Goal: Task Accomplishment & Management: Use online tool/utility

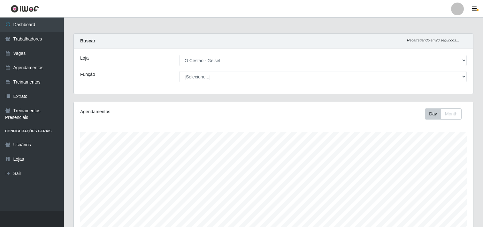
select select "224"
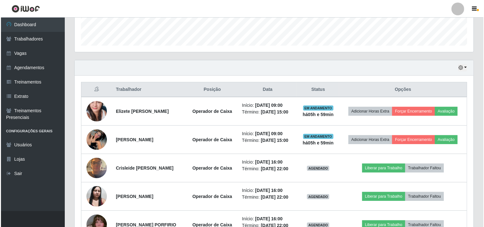
scroll to position [183, 0]
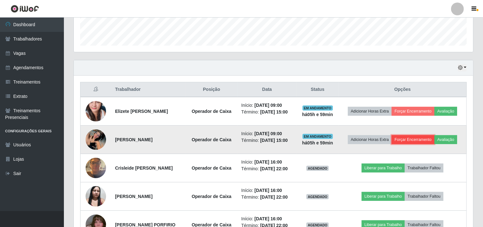
click at [410, 139] on button "Forçar Encerramento" at bounding box center [412, 139] width 43 height 9
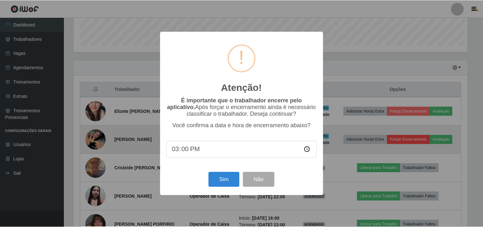
scroll to position [132, 395]
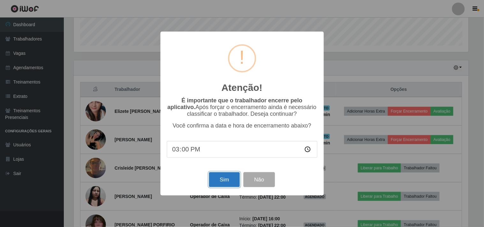
click at [225, 177] on button "Sim" at bounding box center [224, 179] width 31 height 15
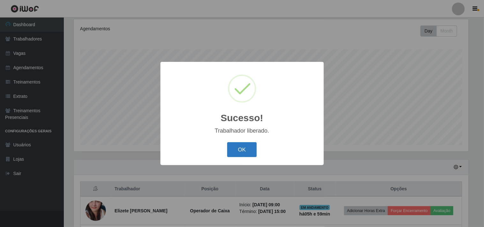
click at [243, 149] on button "OK" at bounding box center [242, 149] width 30 height 15
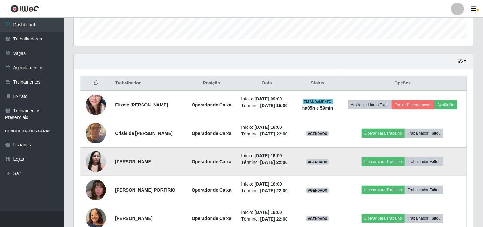
scroll to position [189, 0]
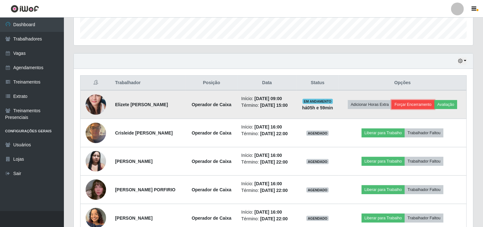
click at [408, 105] on button "Forçar Encerramento" at bounding box center [412, 104] width 43 height 9
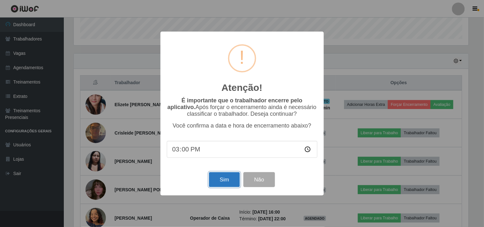
click at [228, 179] on button "Sim" at bounding box center [224, 179] width 31 height 15
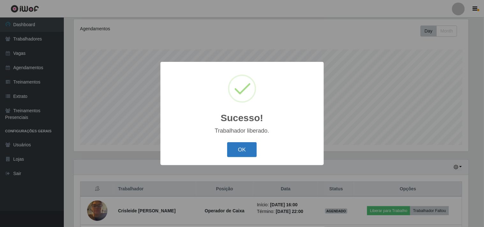
click at [245, 146] on button "OK" at bounding box center [242, 149] width 30 height 15
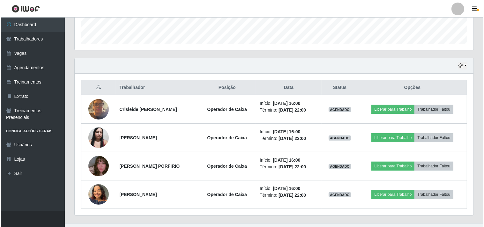
scroll to position [197, 0]
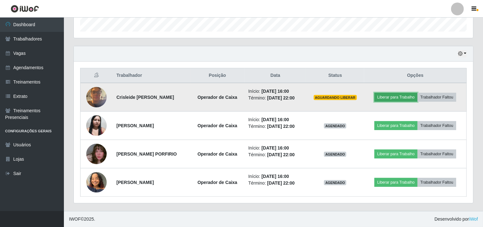
click at [383, 97] on button "Liberar para Trabalho" at bounding box center [395, 97] width 43 height 9
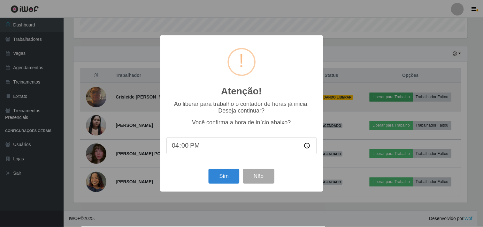
scroll to position [132, 395]
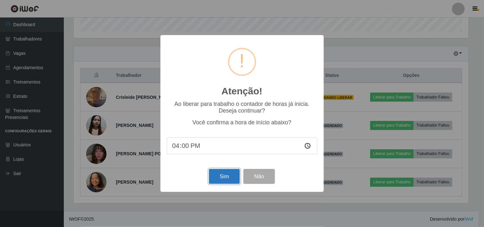
click at [226, 180] on button "Sim" at bounding box center [224, 176] width 31 height 15
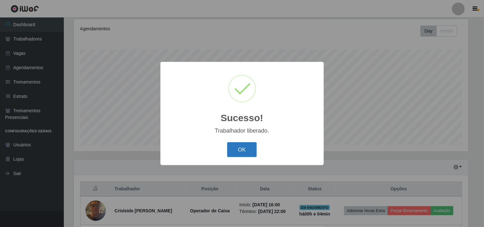
click at [234, 150] on button "OK" at bounding box center [242, 149] width 30 height 15
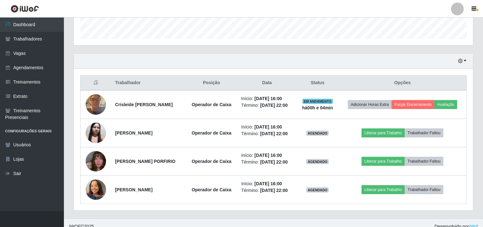
scroll to position [197, 0]
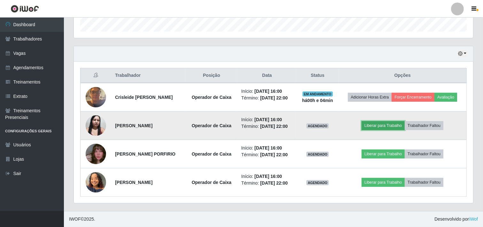
click at [379, 128] on button "Liberar para Trabalho" at bounding box center [382, 125] width 43 height 9
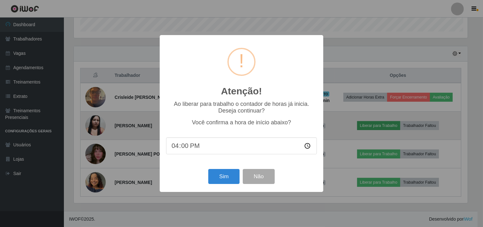
scroll to position [132, 395]
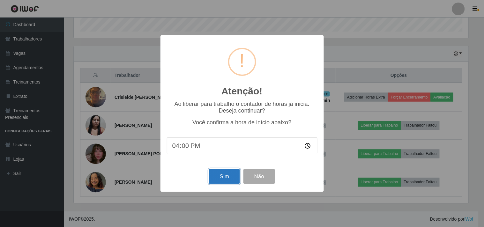
click at [223, 180] on button "Sim" at bounding box center [224, 176] width 31 height 15
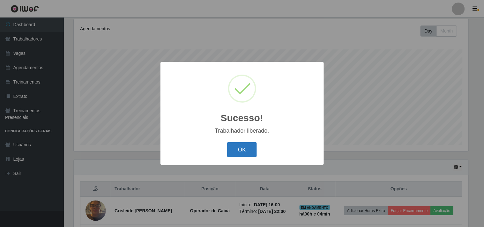
click at [248, 152] on button "OK" at bounding box center [242, 149] width 30 height 15
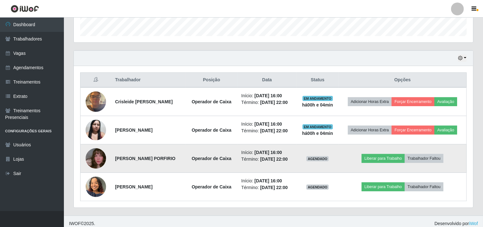
scroll to position [197, 0]
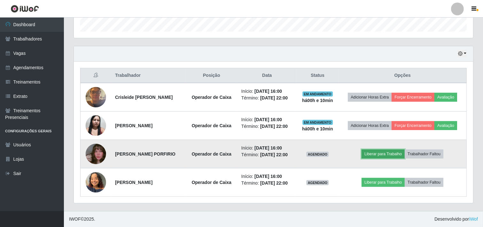
click at [385, 154] on button "Liberar para Trabalho" at bounding box center [382, 154] width 43 height 9
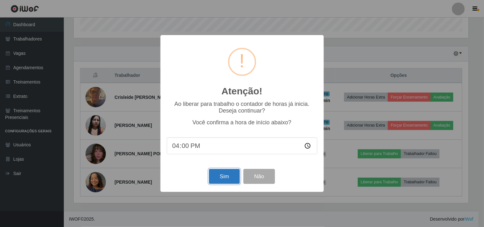
click at [217, 179] on button "Sim" at bounding box center [224, 176] width 31 height 15
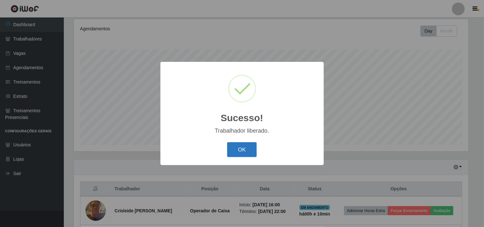
click at [244, 149] on button "OK" at bounding box center [242, 149] width 30 height 15
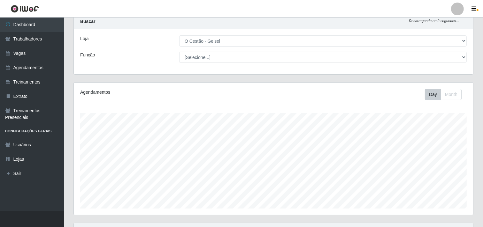
scroll to position [197, 0]
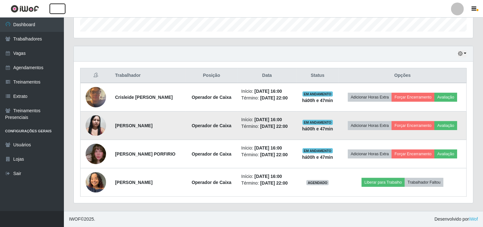
click at [49, 4] on button "button" at bounding box center [57, 9] width 16 height 11
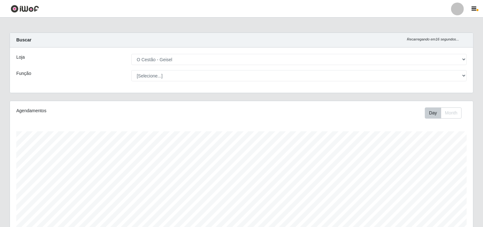
scroll to position [0, 0]
